Goal: Use online tool/utility: Use online tool/utility

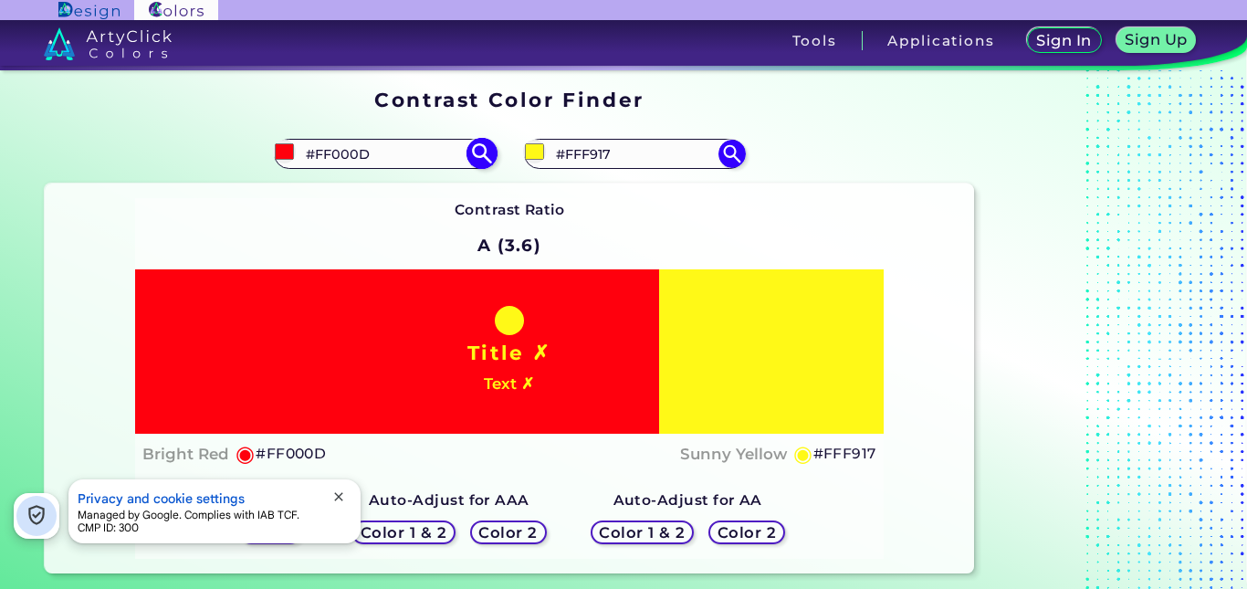
click at [418, 149] on input "#FF000D" at bounding box center [385, 154] width 170 height 25
click at [626, 142] on input "#FFF917" at bounding box center [635, 154] width 170 height 25
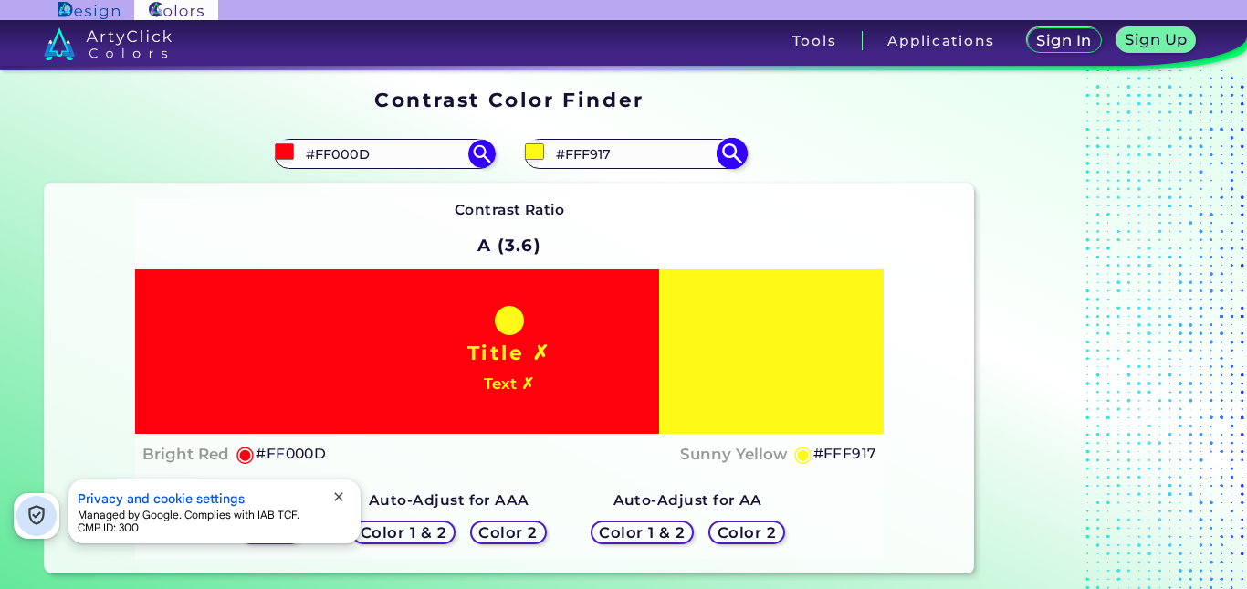
click at [626, 142] on input "#FFF917" at bounding box center [635, 154] width 170 height 25
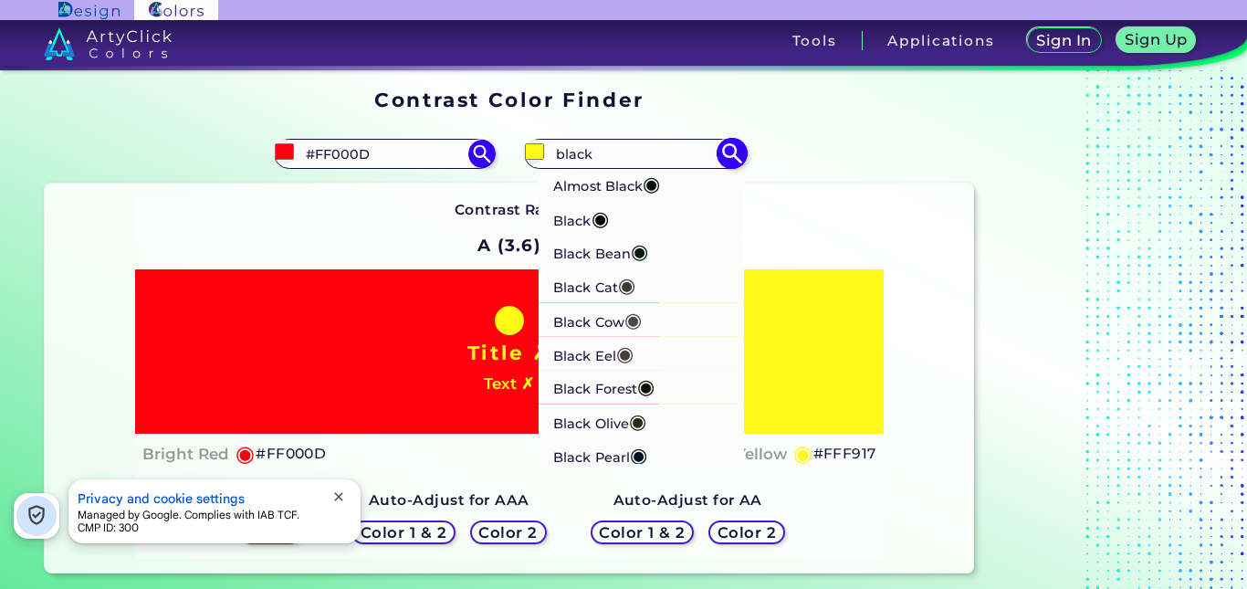
type input "black"
click at [629, 213] on li "Black ◉" at bounding box center [642, 218] width 206 height 34
type input "#000000"
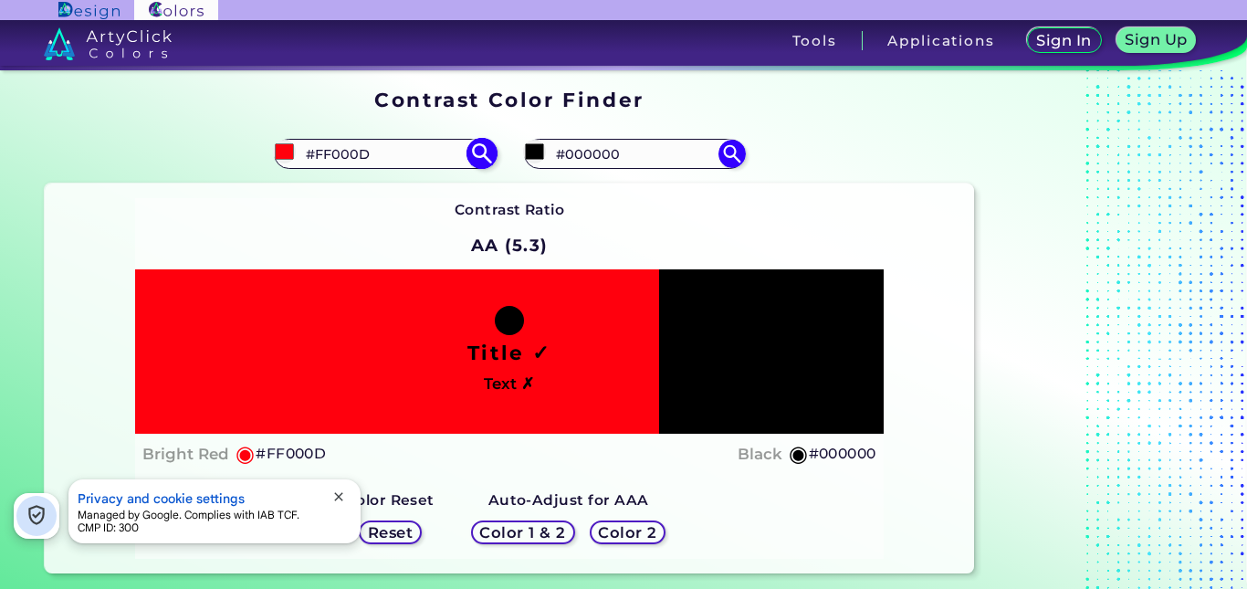
click at [375, 158] on input "#FF000D" at bounding box center [385, 154] width 170 height 25
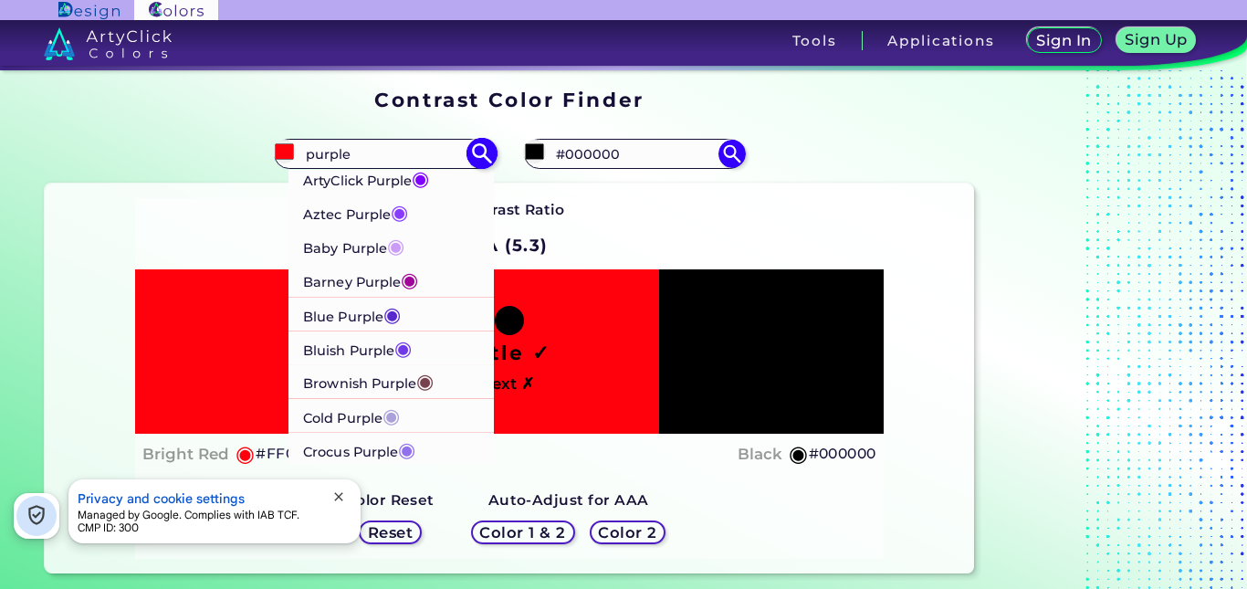
type input "purple"
click at [423, 281] on li "Barney Purple ◉" at bounding box center [392, 280] width 206 height 34
type input "#a00498"
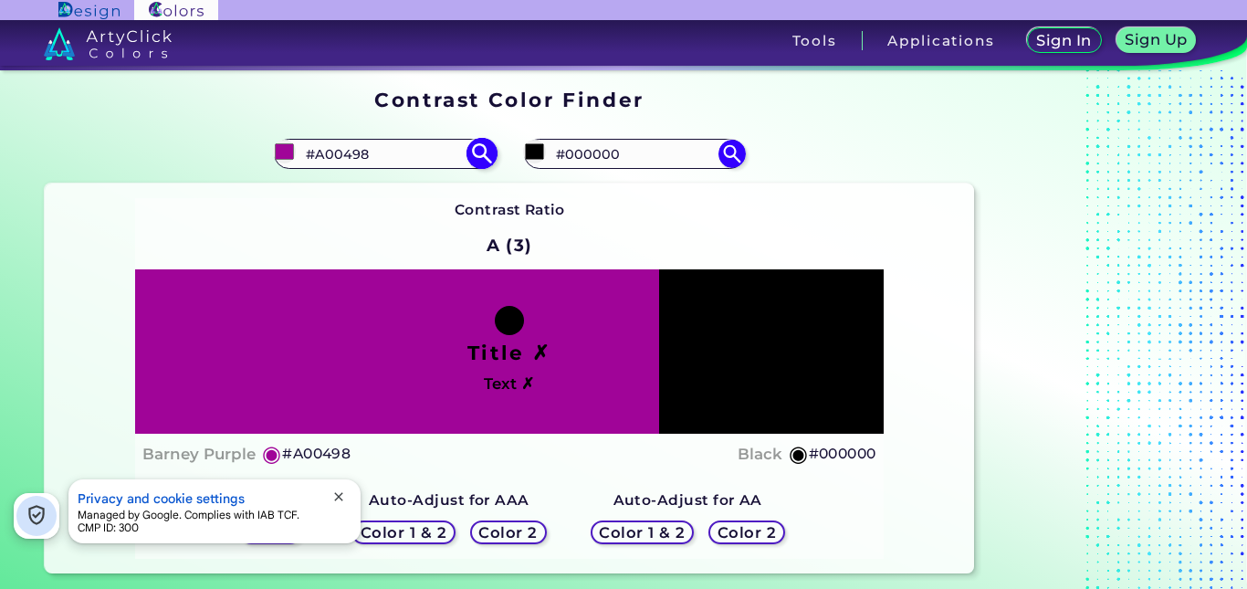
click at [413, 148] on input "#A00498" at bounding box center [385, 154] width 170 height 25
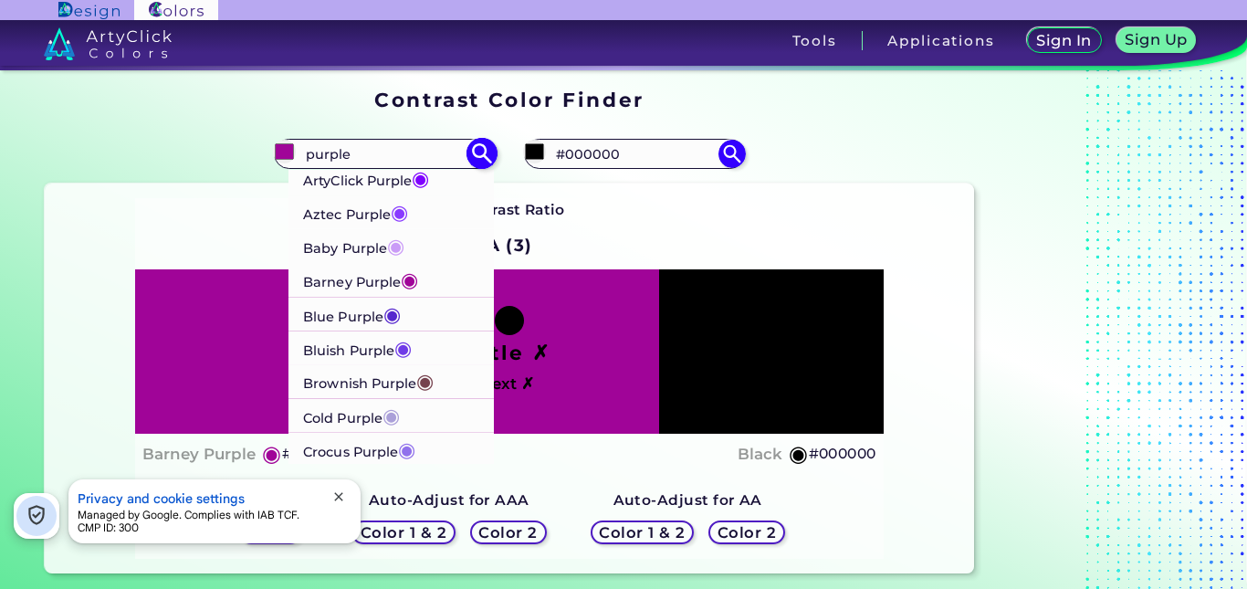
type input "purple"
click at [429, 194] on p "ArtyClick Purple ◉" at bounding box center [366, 179] width 126 height 34
type input "#7f00ff"
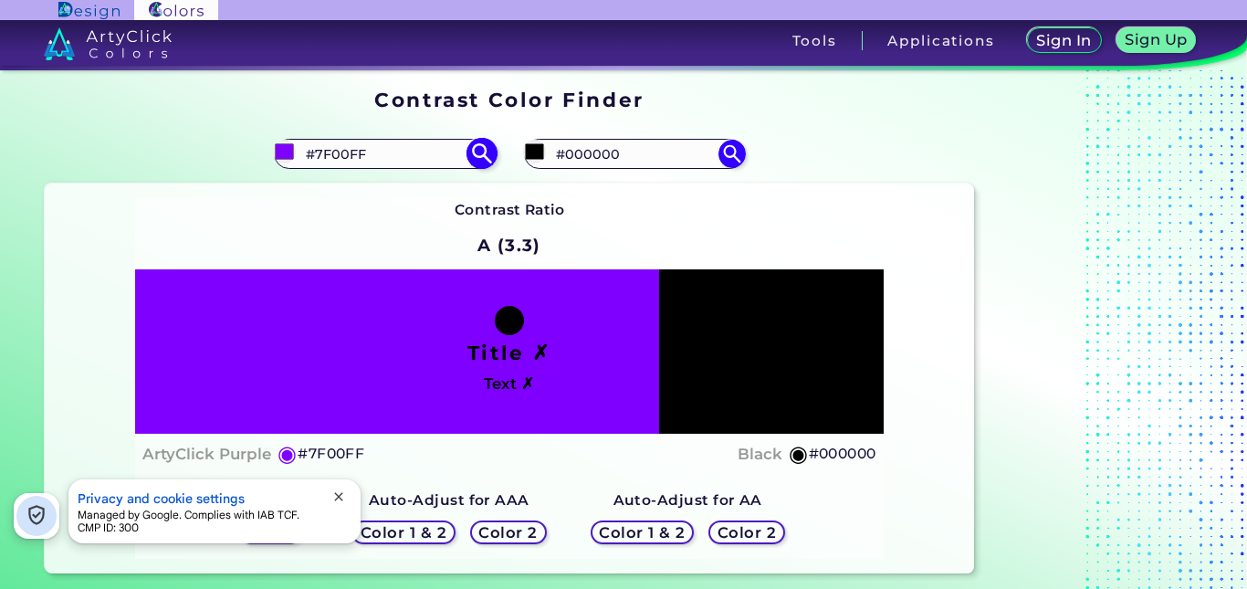
click at [435, 143] on input "#7F00FF" at bounding box center [385, 154] width 170 height 25
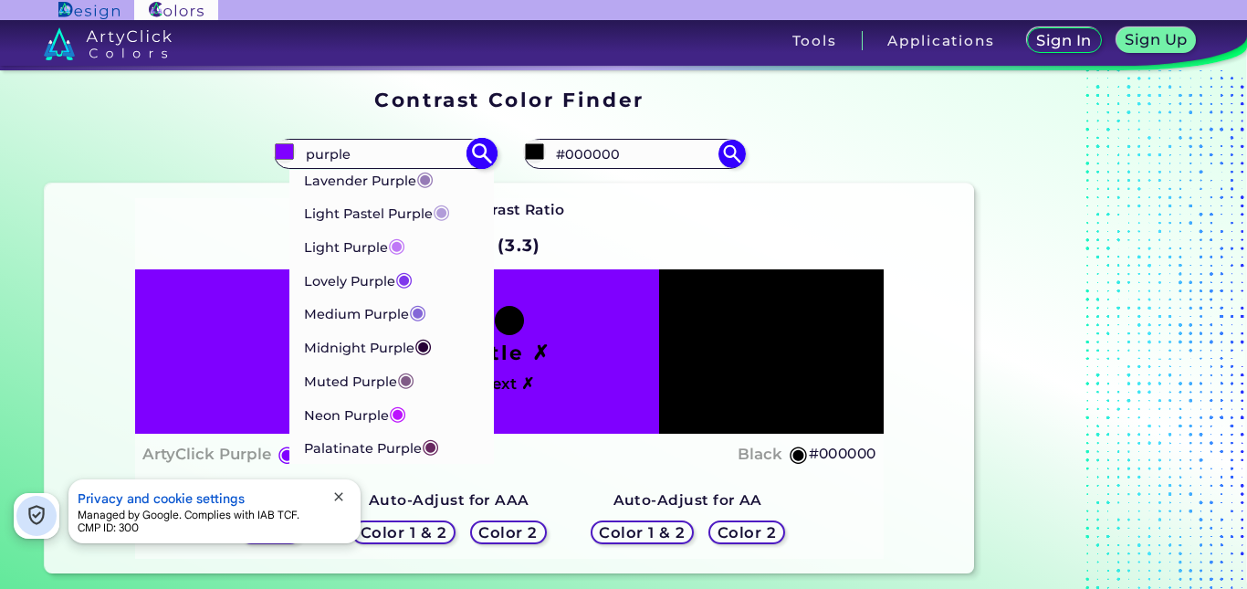
scroll to position [838, 0]
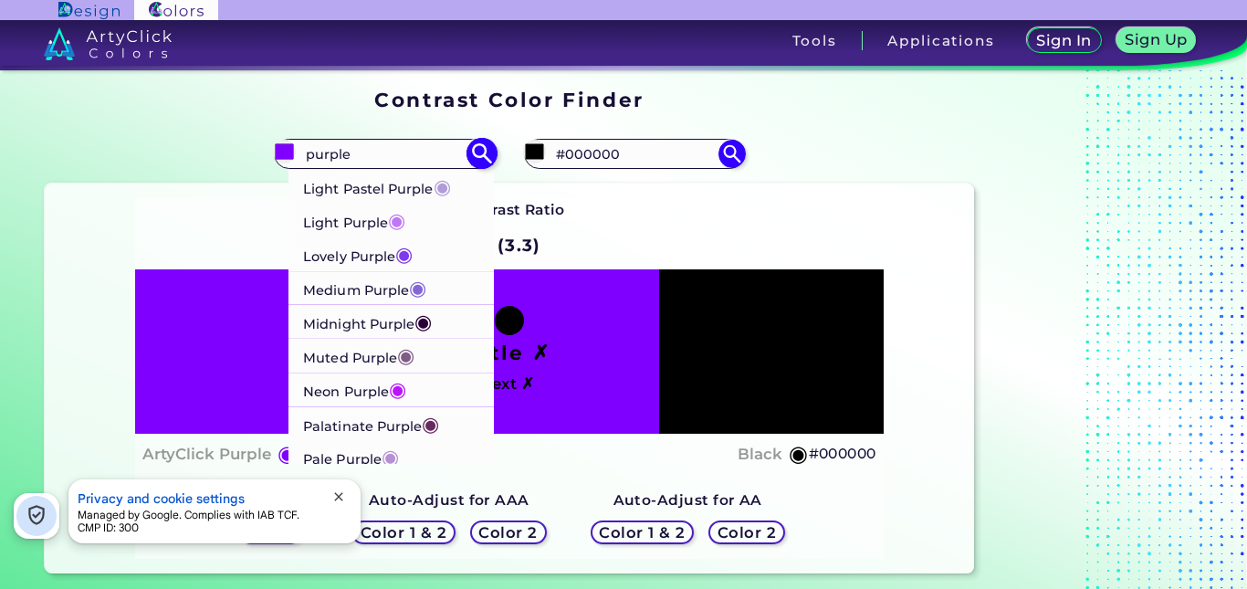
type input "purple"
click at [432, 322] on span "◉" at bounding box center [423, 322] width 17 height 24
type input "#280137"
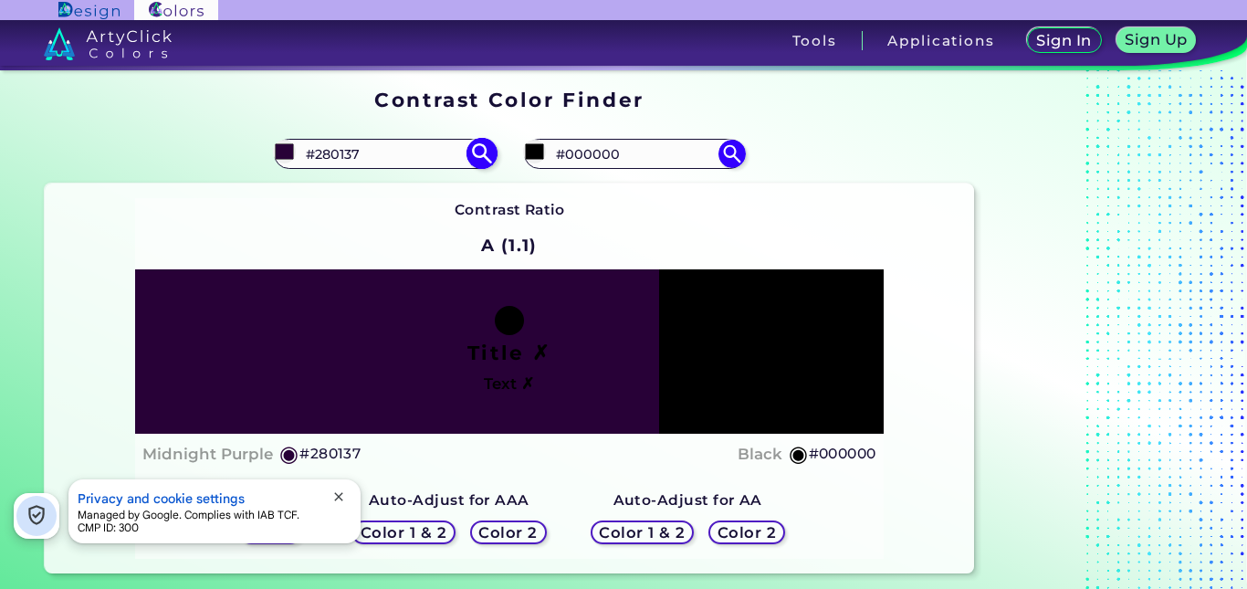
click at [400, 148] on input "#280137" at bounding box center [385, 154] width 170 height 25
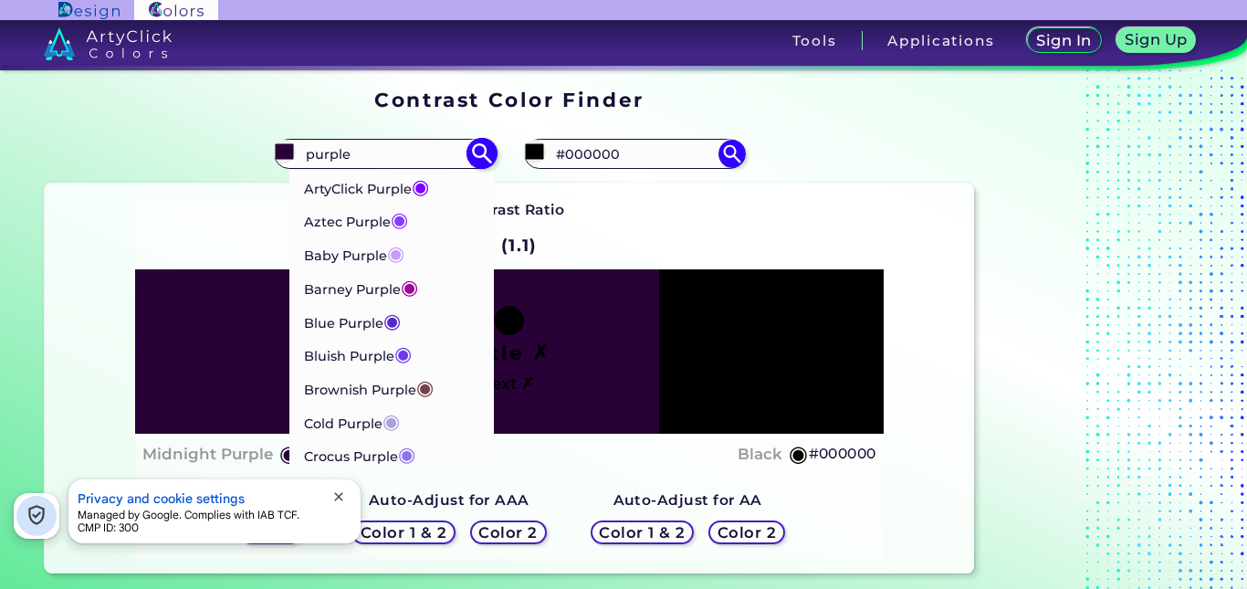
click at [309, 151] on input "purple" at bounding box center [385, 154] width 170 height 25
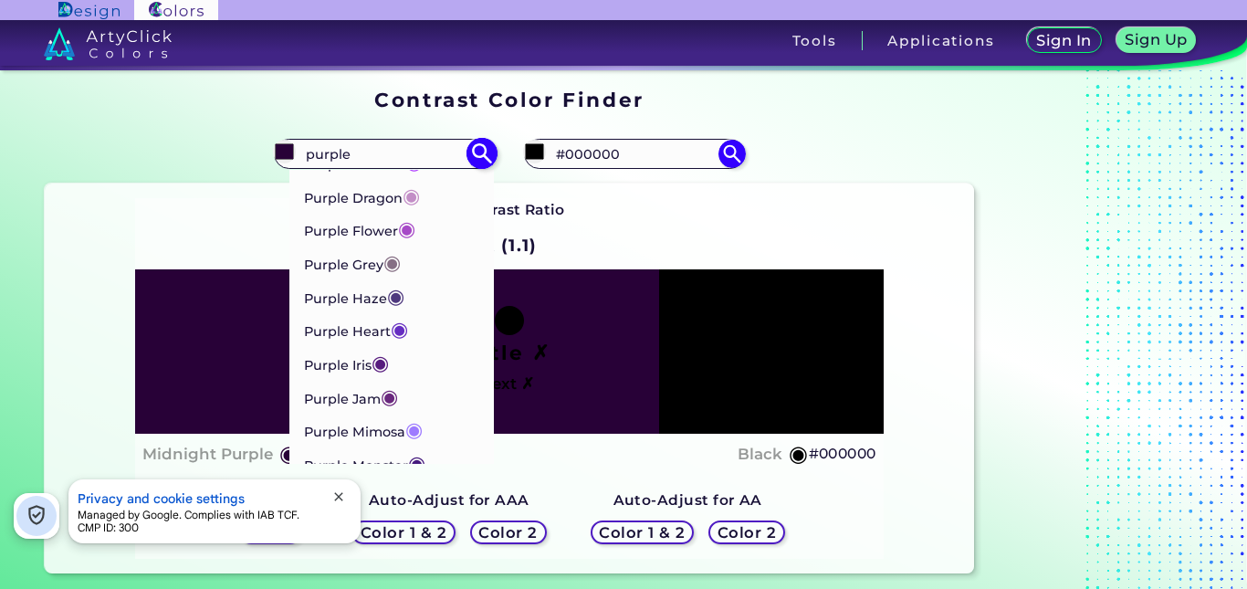
scroll to position [1381, 0]
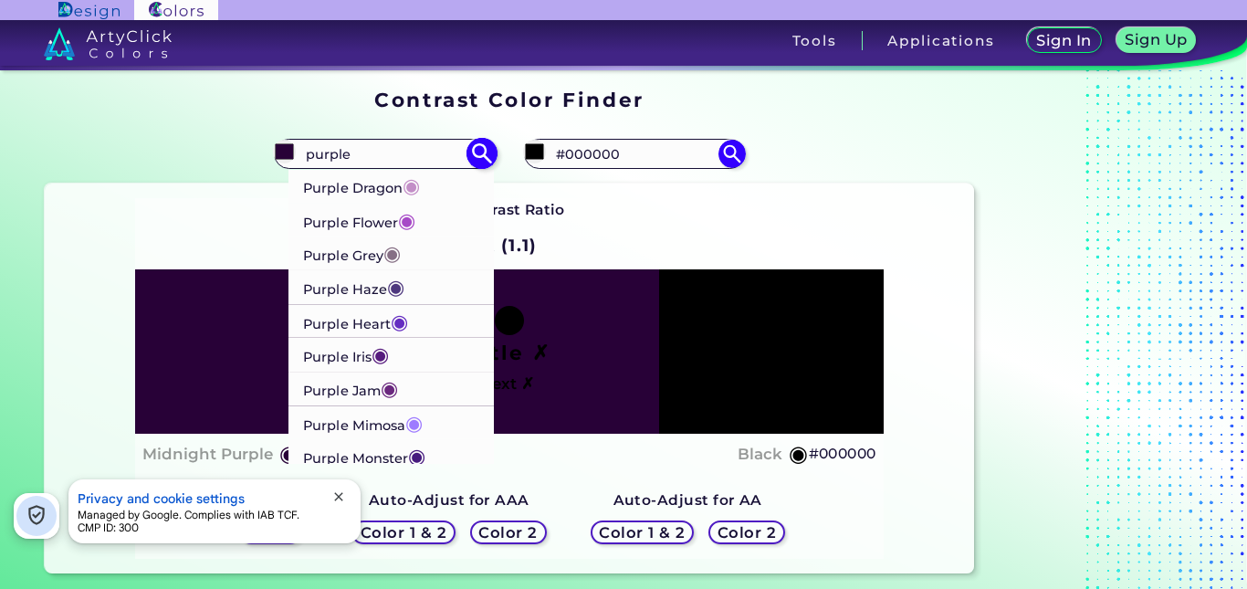
type input "purple"
click at [398, 454] on p "Purple Monster ◉" at bounding box center [364, 456] width 122 height 34
type input "#461b7e"
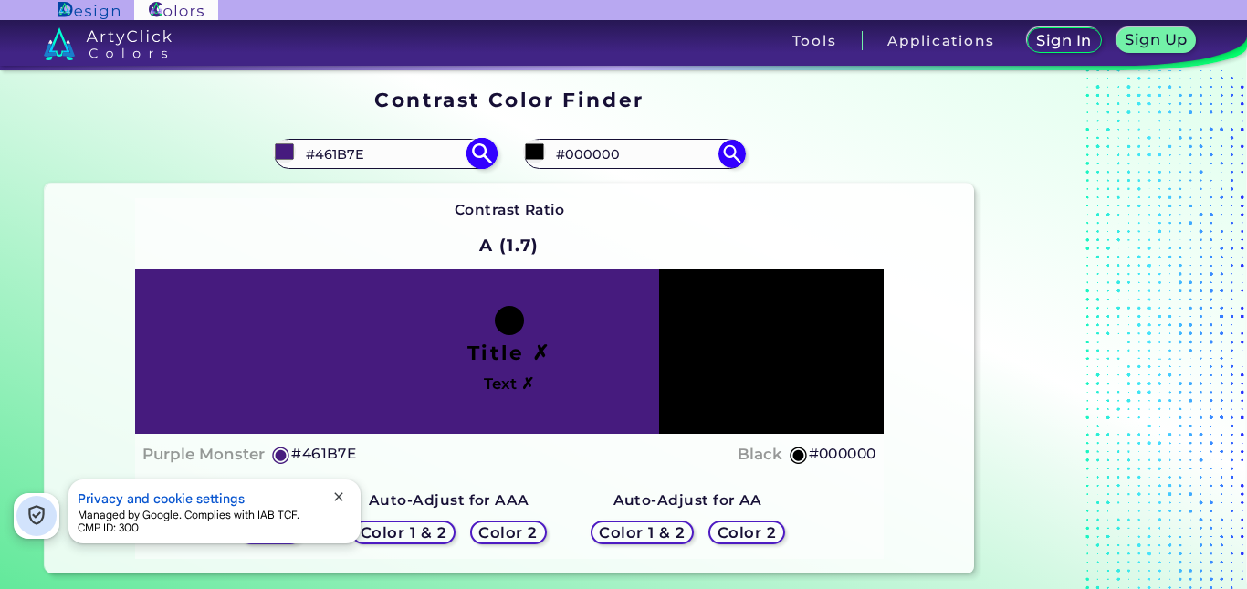
click at [404, 151] on input "#461B7E" at bounding box center [385, 154] width 170 height 25
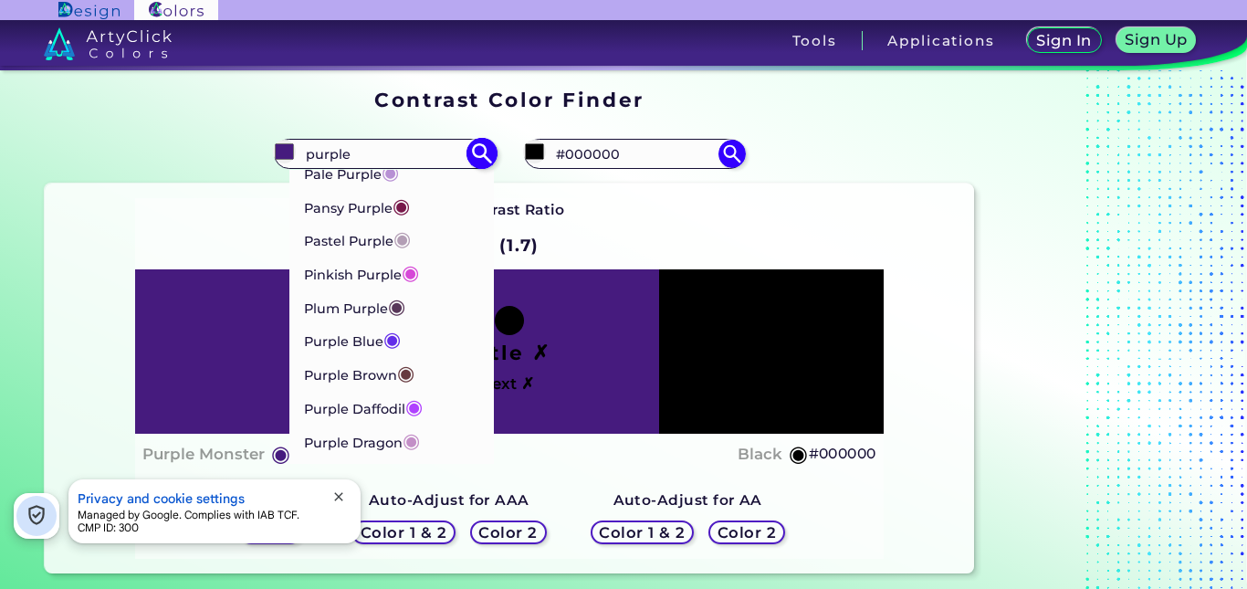
scroll to position [1381, 0]
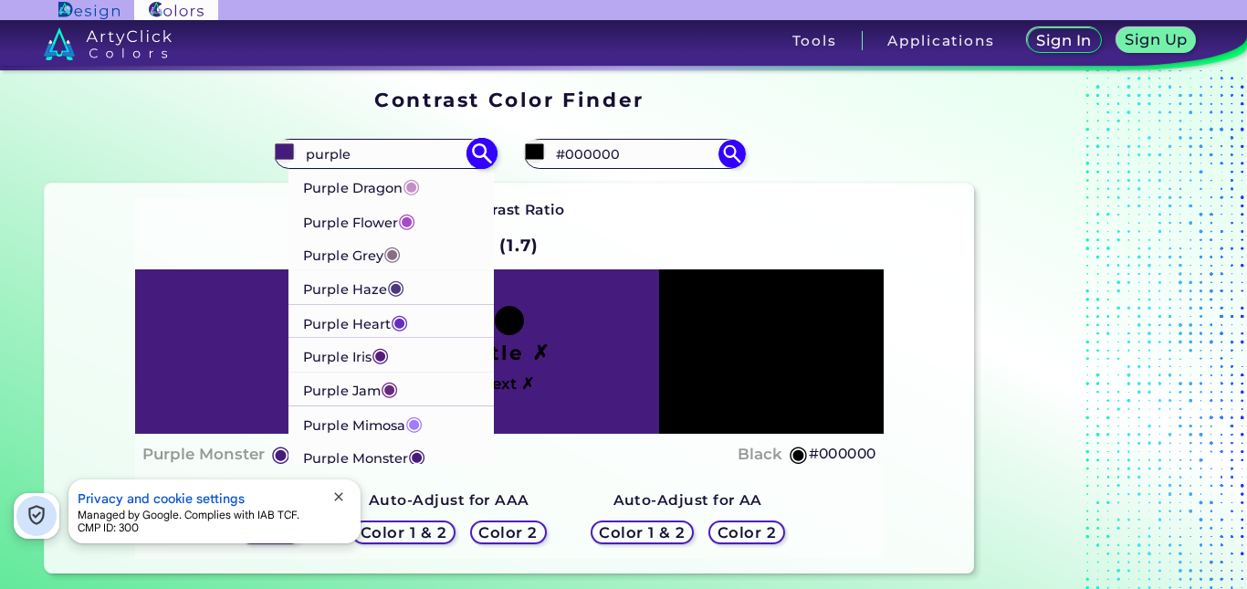
type input "purple"
click at [435, 316] on li "Purple Heart ◉" at bounding box center [392, 321] width 206 height 34
type input "#652dc1"
type input "#652DC1"
